Goal: Transaction & Acquisition: Purchase product/service

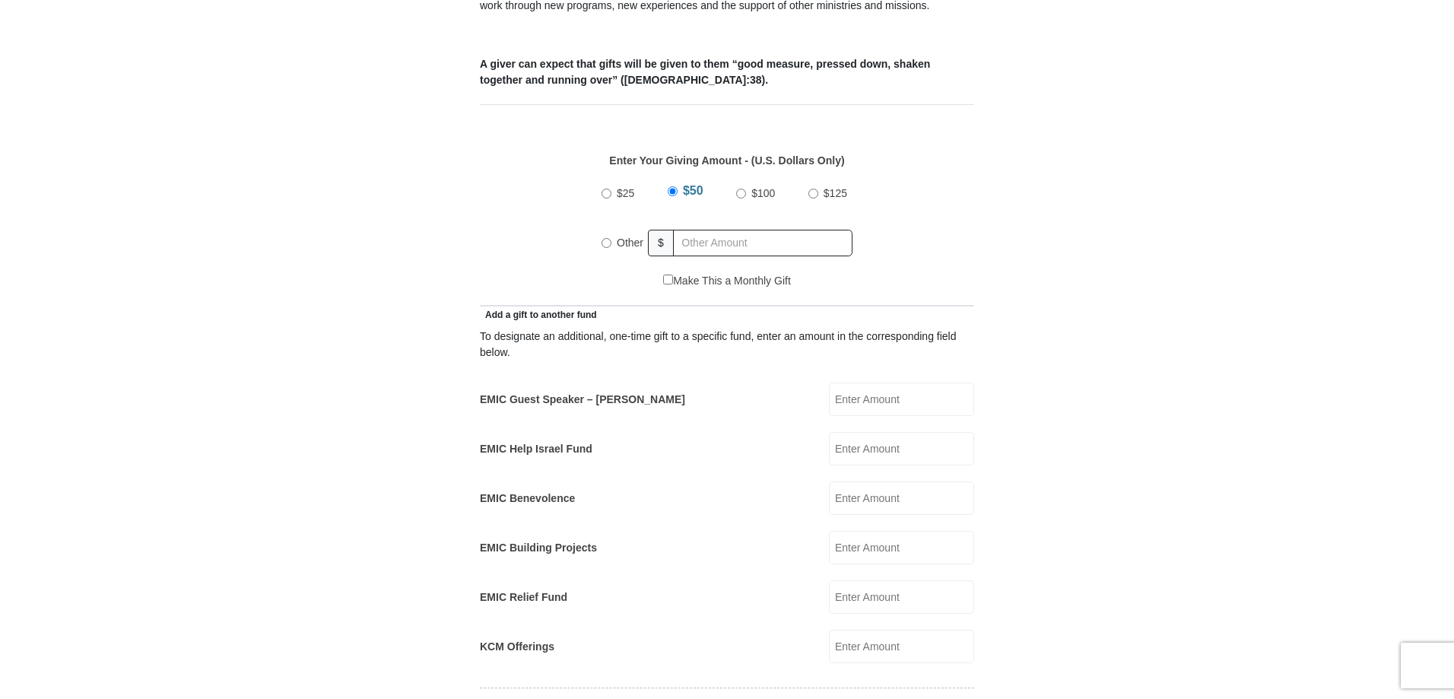
click at [605, 238] on input "Other" at bounding box center [606, 243] width 10 height 10
radio input "true"
type input "200.00"
click at [904, 382] on input "EMIC Guest Speaker – Mike Evans" at bounding box center [901, 398] width 145 height 33
type input "100.00"
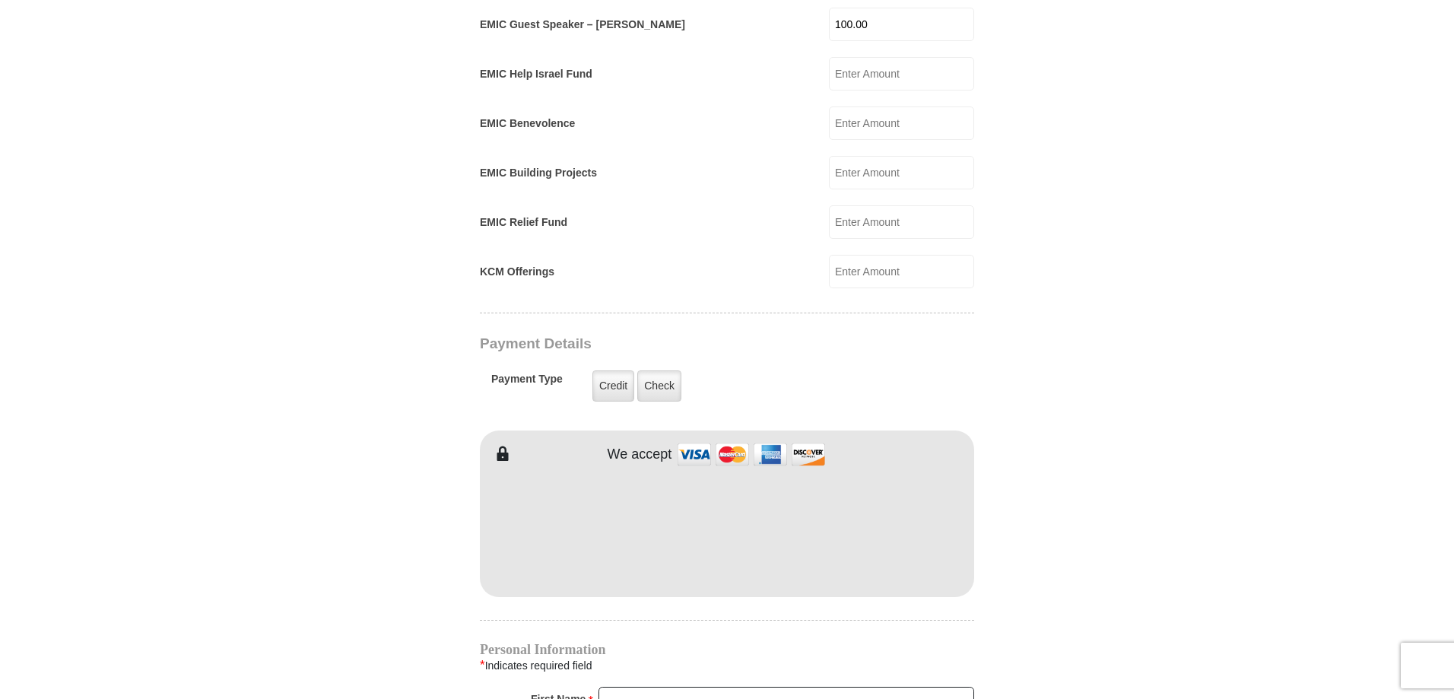
scroll to position [988, 0]
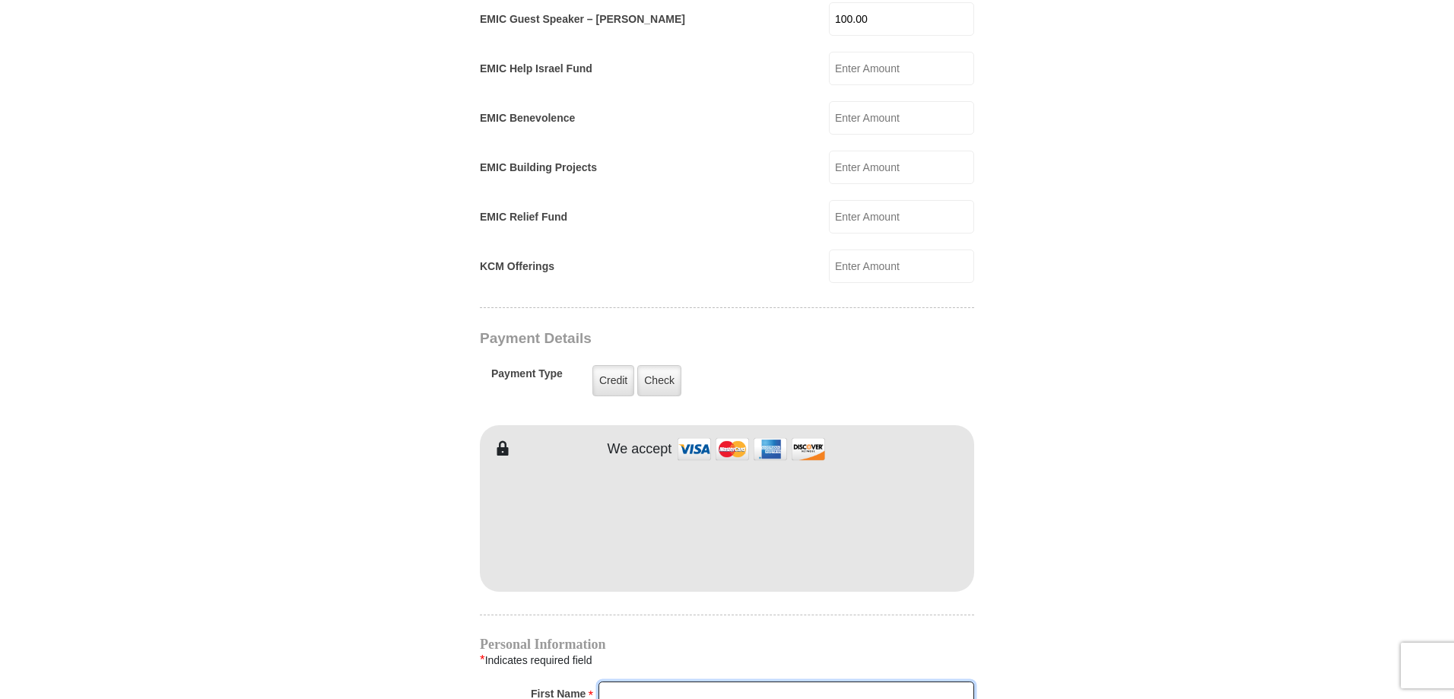
type input "SANTINO"
type input "SPADARO"
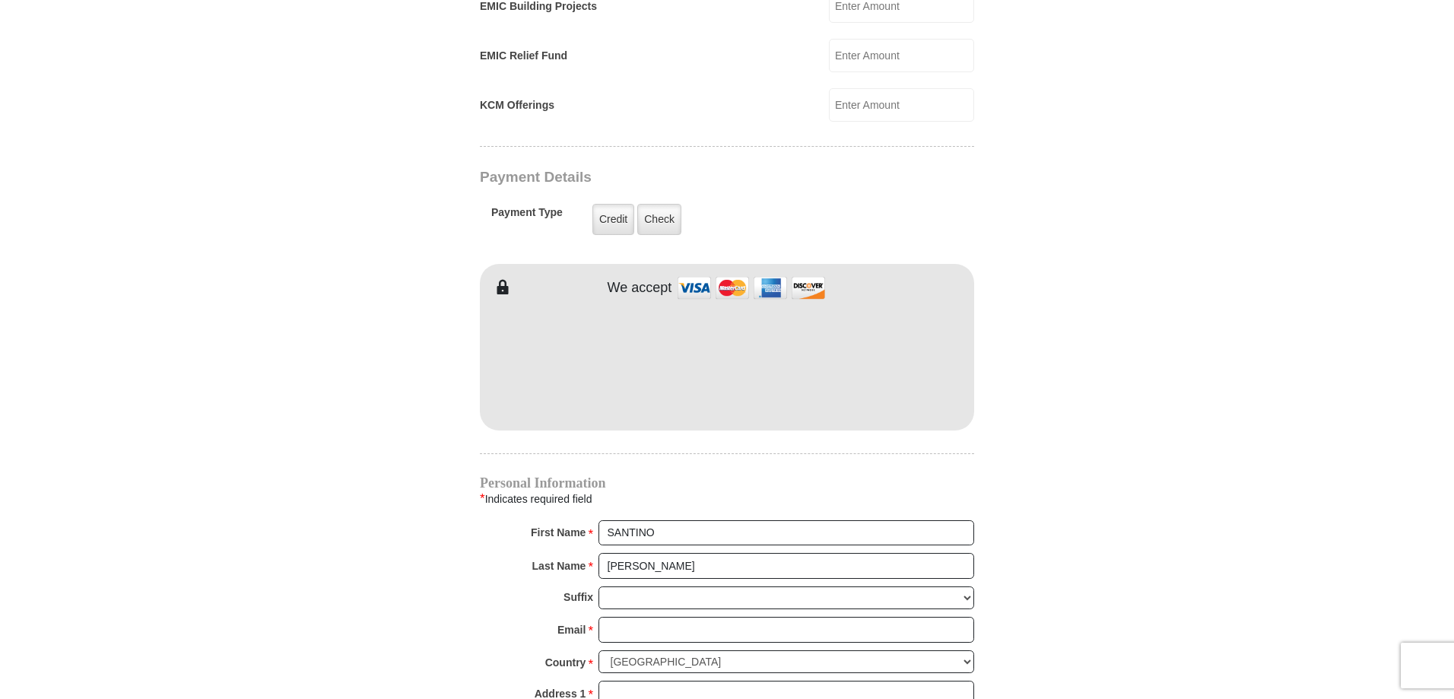
scroll to position [1216, 0]
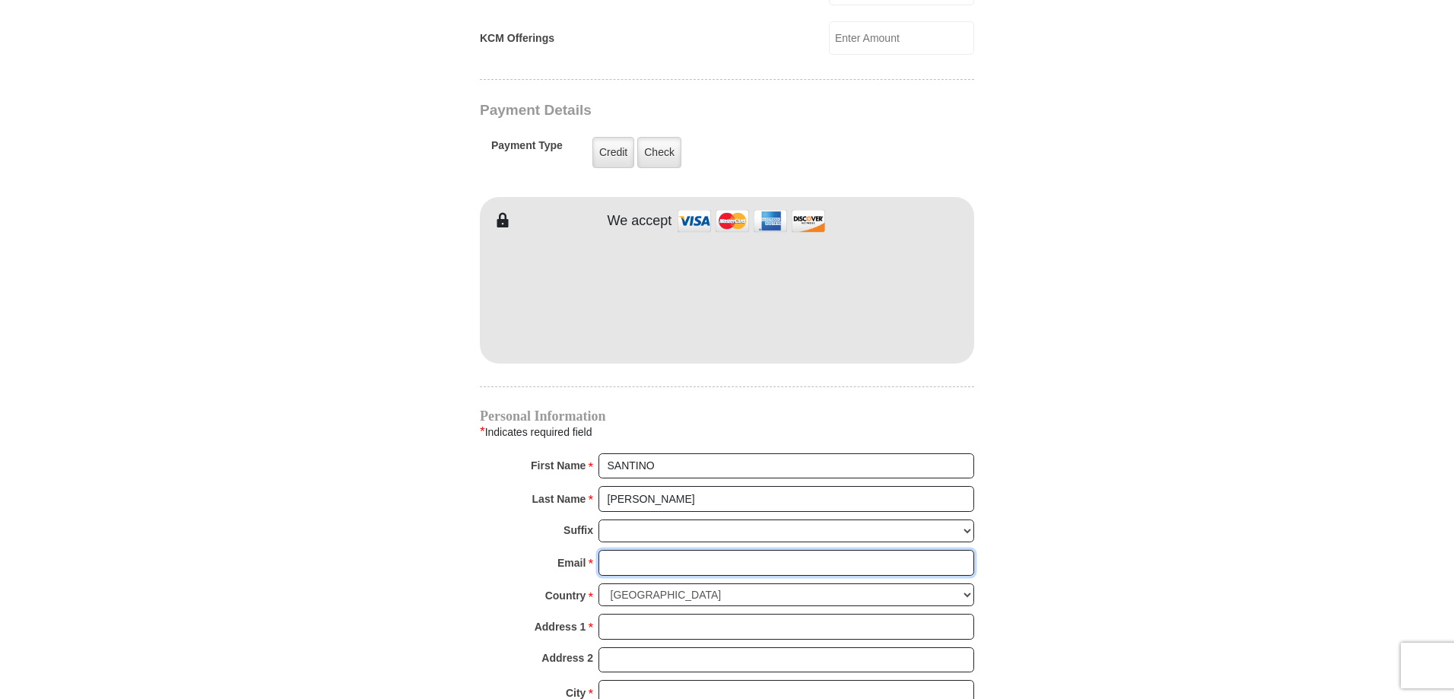
click at [662, 550] on input "Email *" at bounding box center [786, 563] width 376 height 26
type input "spadarosantino@hotmail.com"
type input "80135 HIGHWAY 101"
type input "Gardiner"
select select "OR"
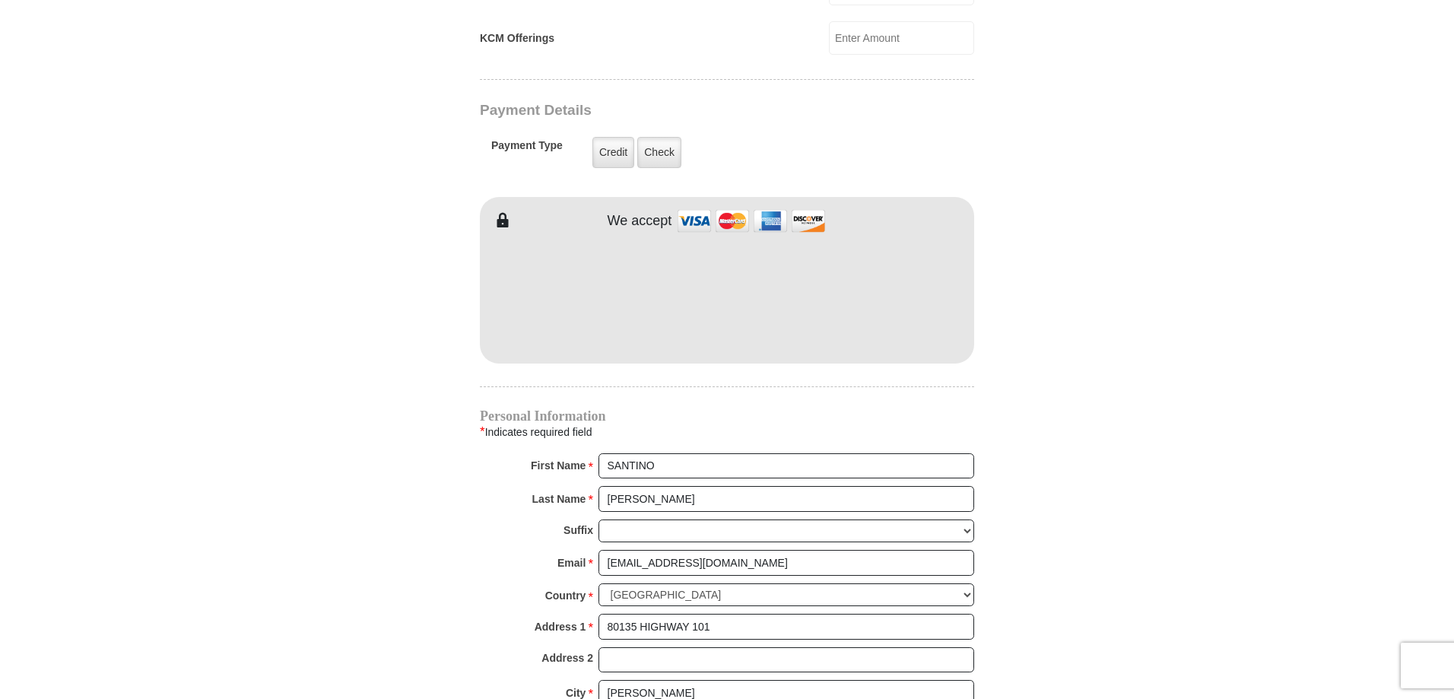
type input "97441"
type input "5417070881"
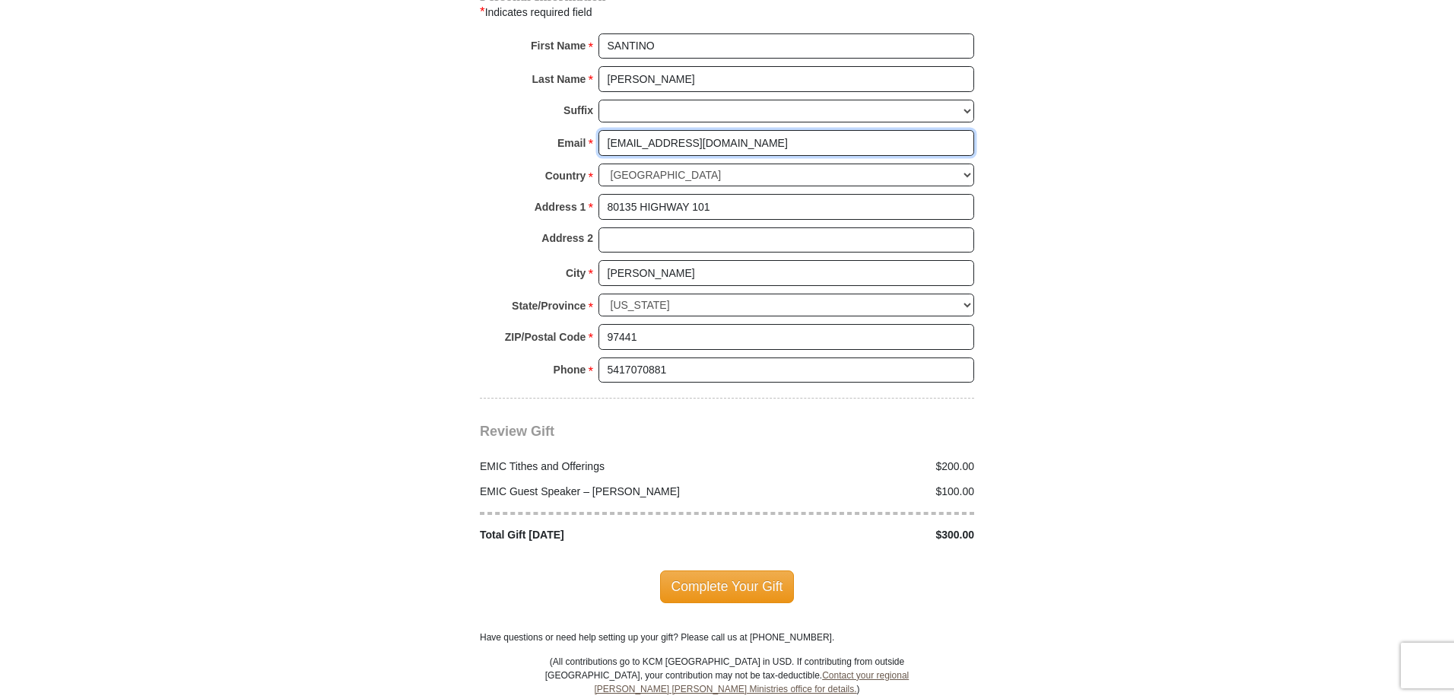
scroll to position [1672, 0]
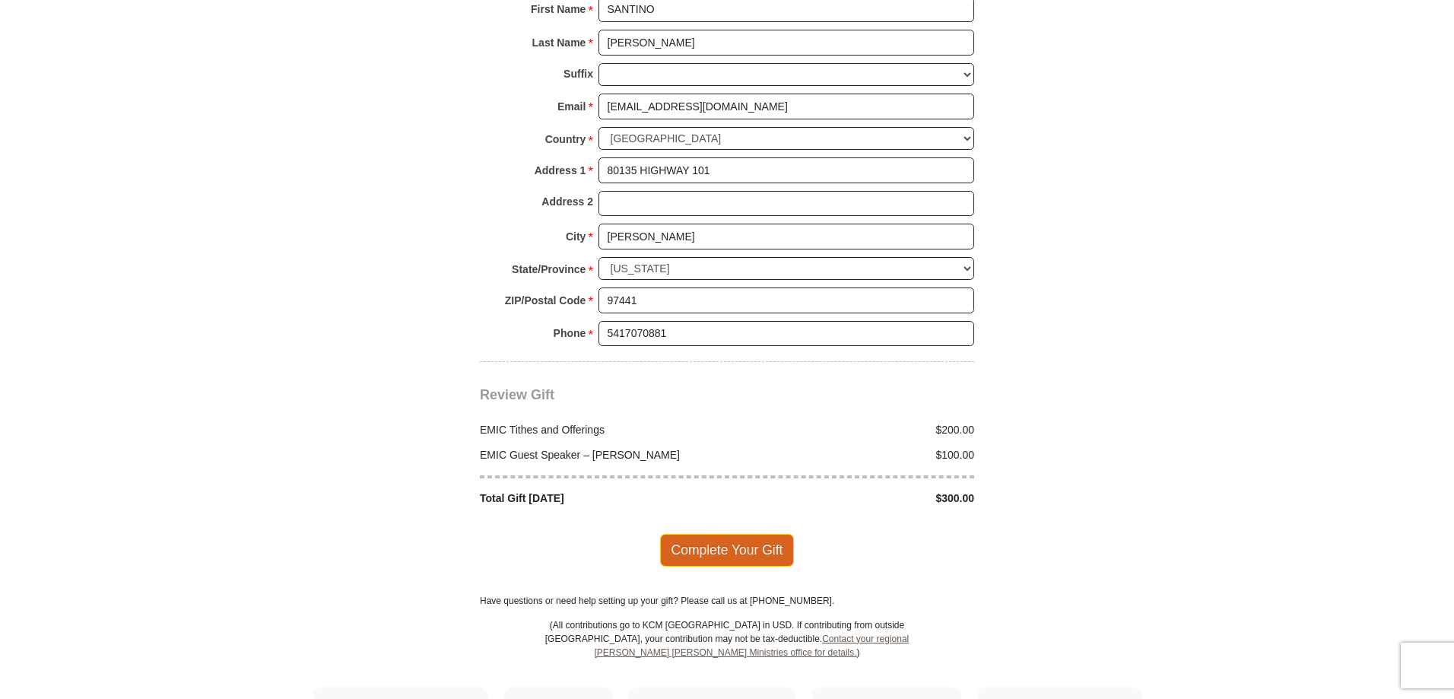
click at [743, 537] on span "Complete Your Gift" at bounding box center [727, 550] width 135 height 32
